Goal: Find specific page/section: Find specific page/section

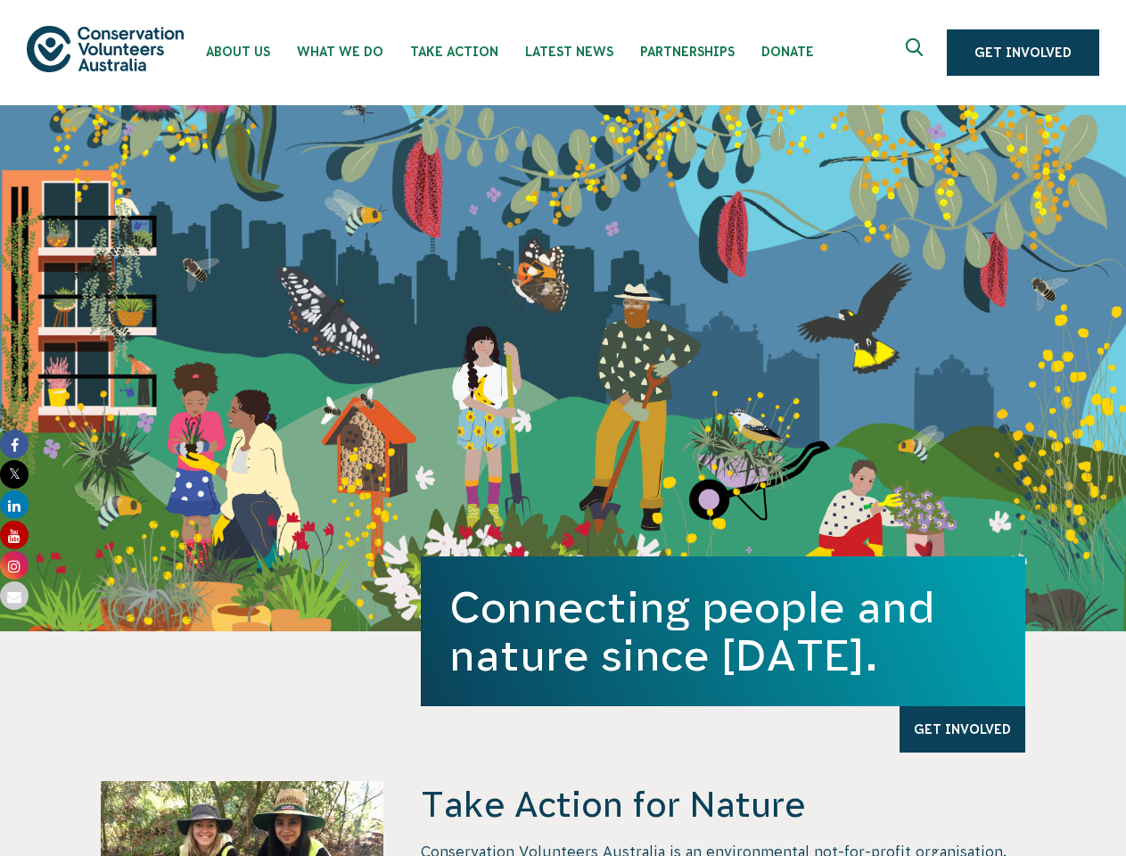
click at [562, 428] on div "Connecting people and nature since 1982. Get Involved" at bounding box center [563, 368] width 1126 height 526
click at [919, 53] on icon "Expand search box" at bounding box center [916, 51] width 22 height 27
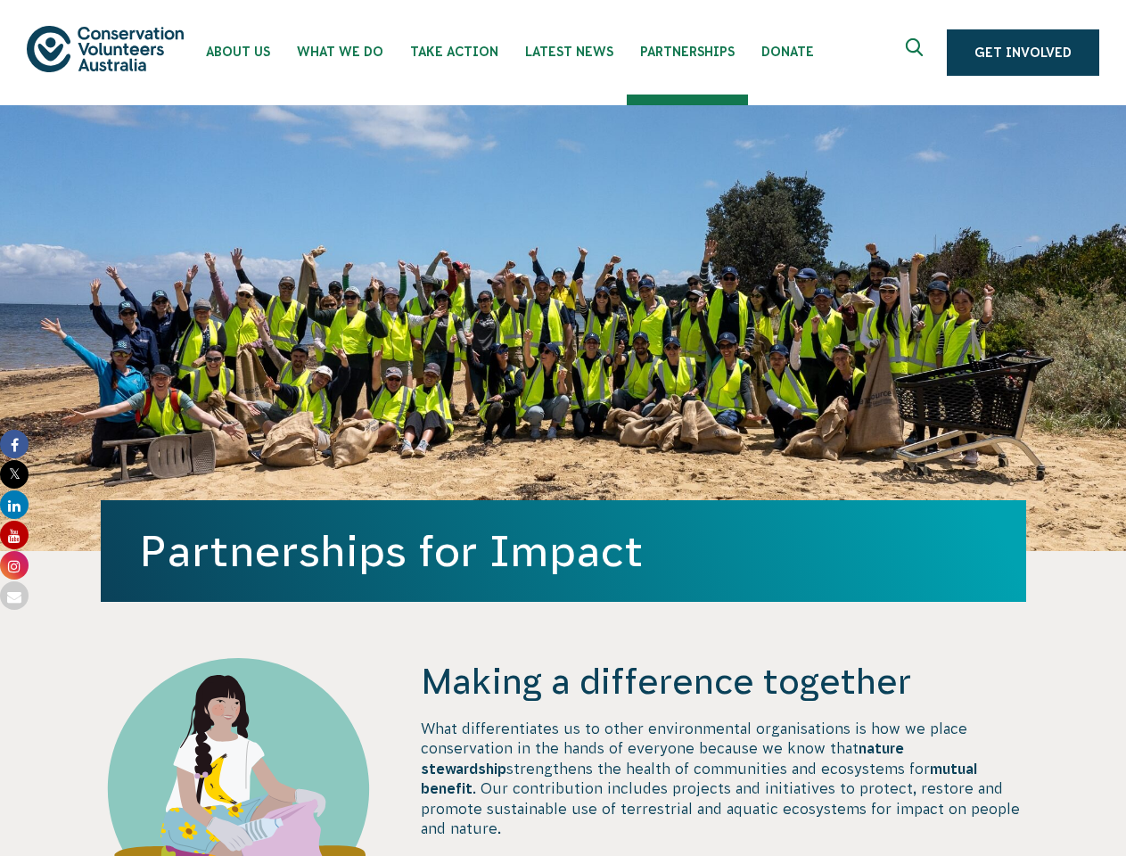
click at [562, 428] on div "Partnerships for Impact" at bounding box center [563, 328] width 925 height 446
click at [919, 53] on icon "Expand search box" at bounding box center [916, 51] width 22 height 27
